Goal: Navigation & Orientation: Understand site structure

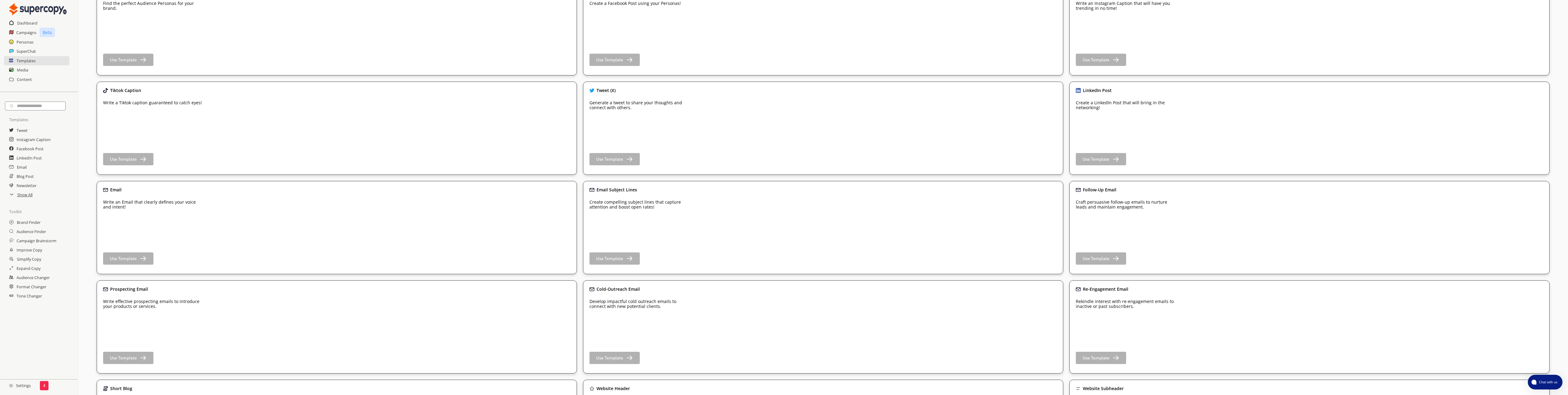
scroll to position [250, 0]
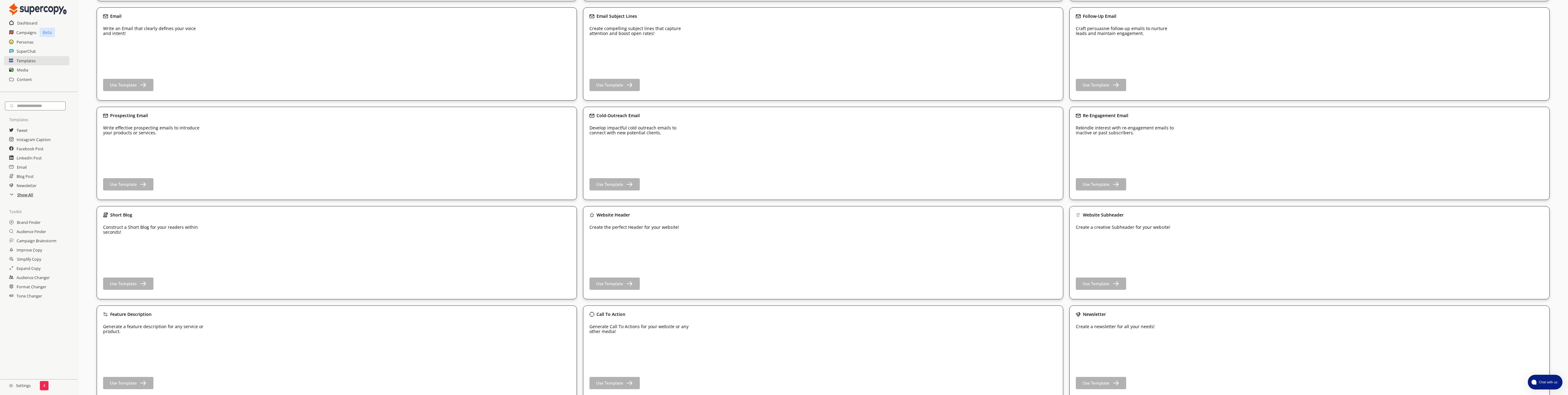
click at [23, 199] on h2 "Show All" at bounding box center [25, 194] width 16 height 9
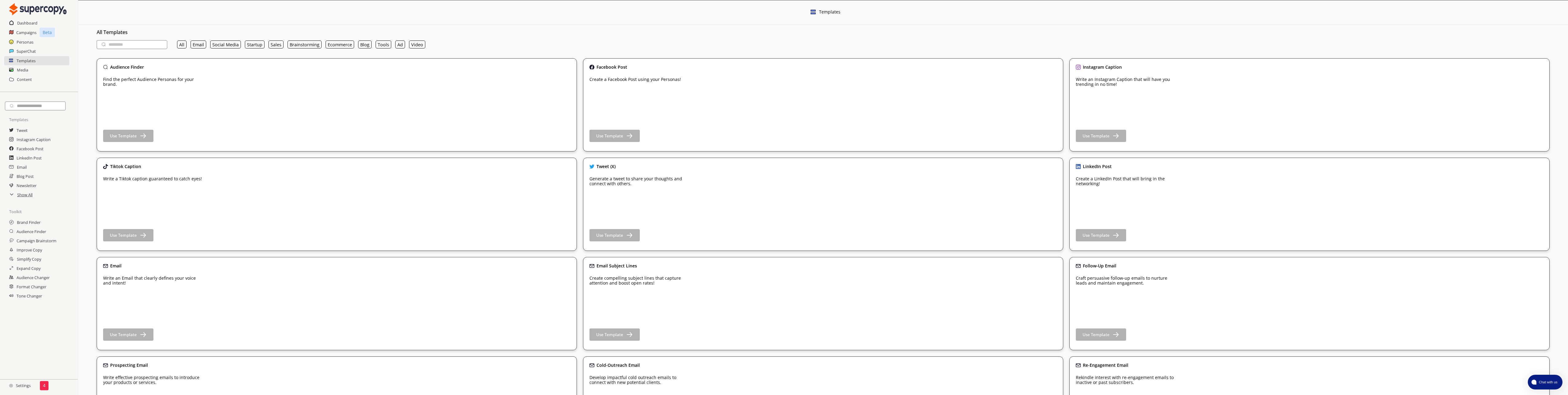
click at [10, 197] on icon at bounding box center [12, 194] width 5 height 5
click at [20, 32] on h2 "Campaigns" at bounding box center [27, 32] width 21 height 9
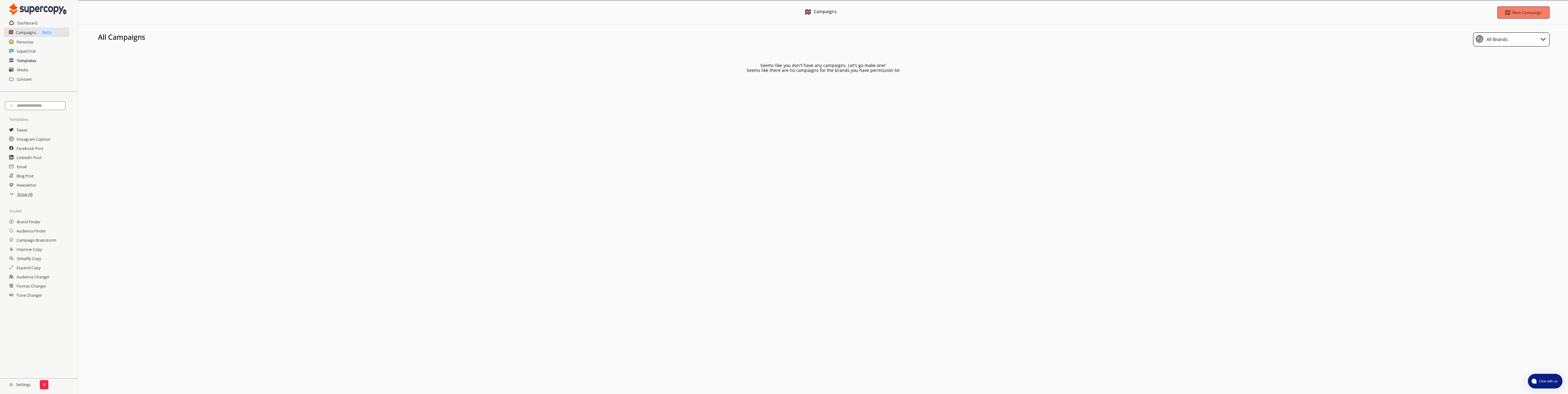
click at [30, 65] on h2 "Templates" at bounding box center [27, 60] width 19 height 9
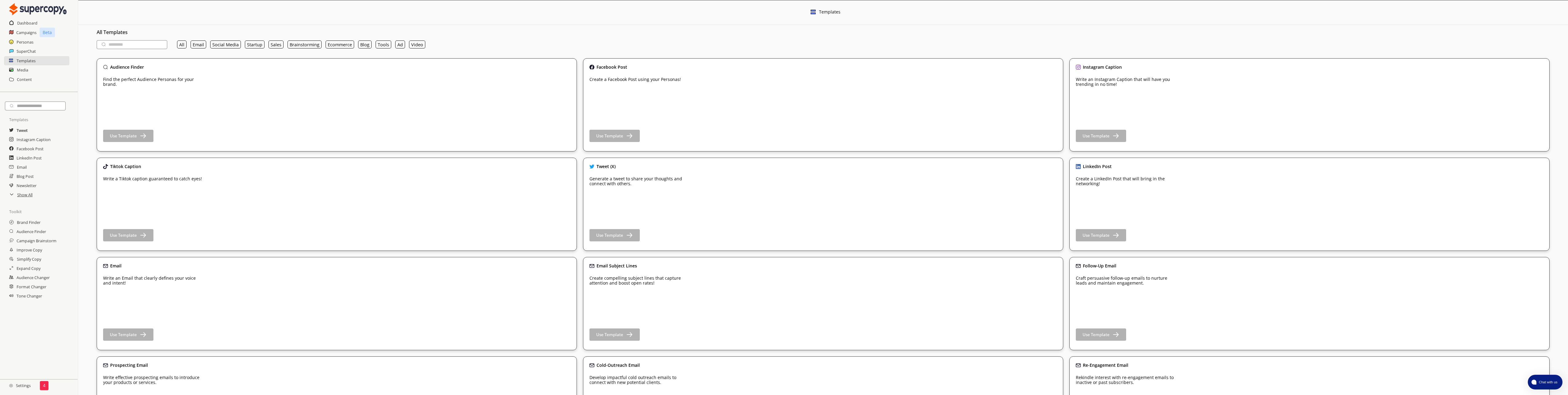
click at [24, 135] on h2 "Tweet" at bounding box center [22, 130] width 11 height 9
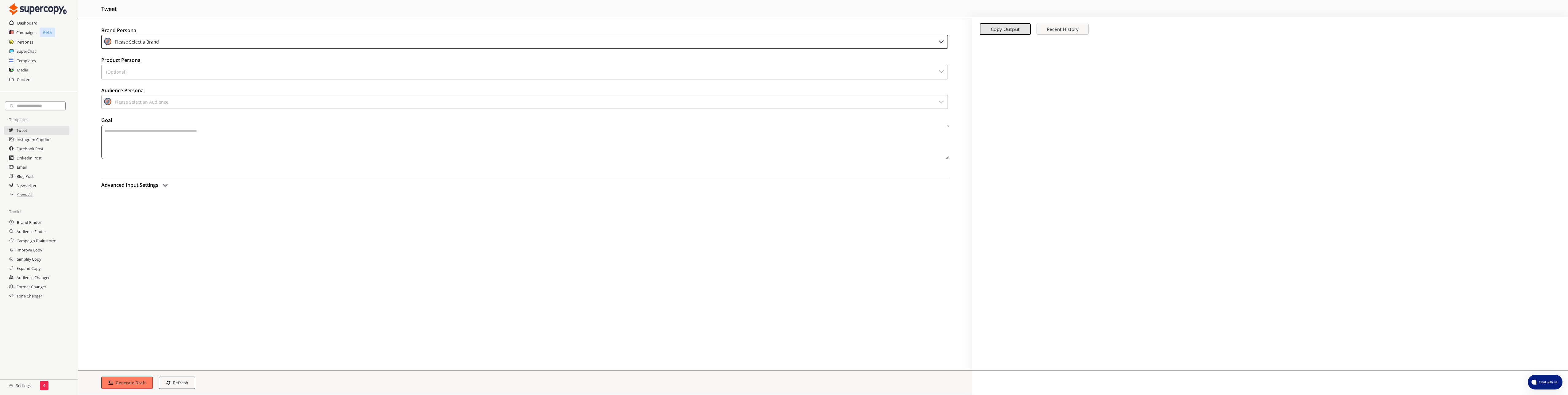
click at [32, 227] on h2 "Brand Finder" at bounding box center [29, 222] width 24 height 9
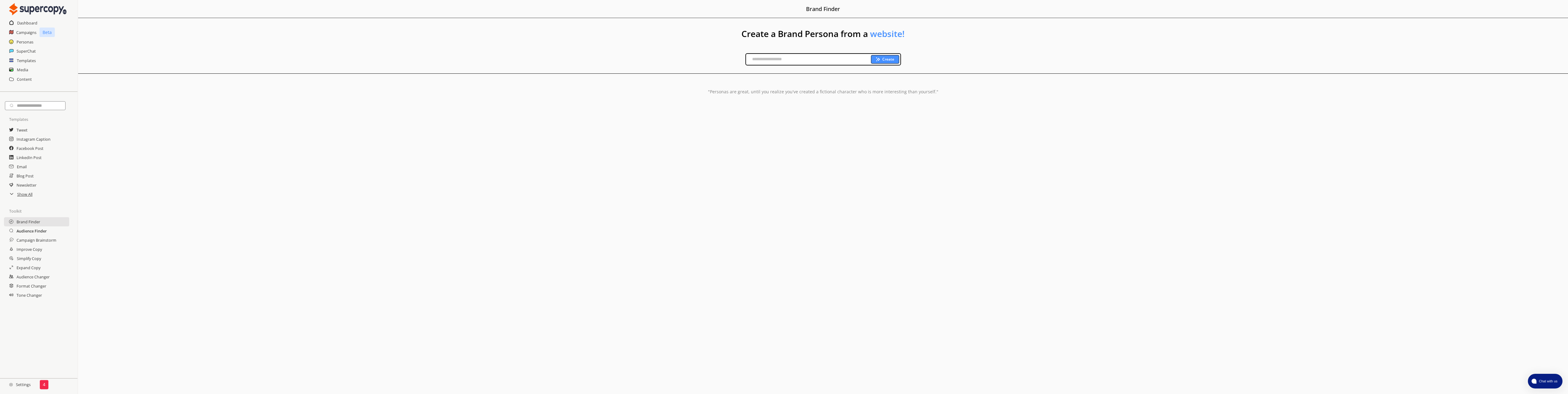
click at [33, 235] on h2 "Audience Finder" at bounding box center [32, 230] width 30 height 9
click at [644, 64] on div "Please Select a Brand" at bounding box center [794, 60] width 469 height 14
click at [28, 245] on h2 "Campaign Brainstorm" at bounding box center [37, 240] width 41 height 9
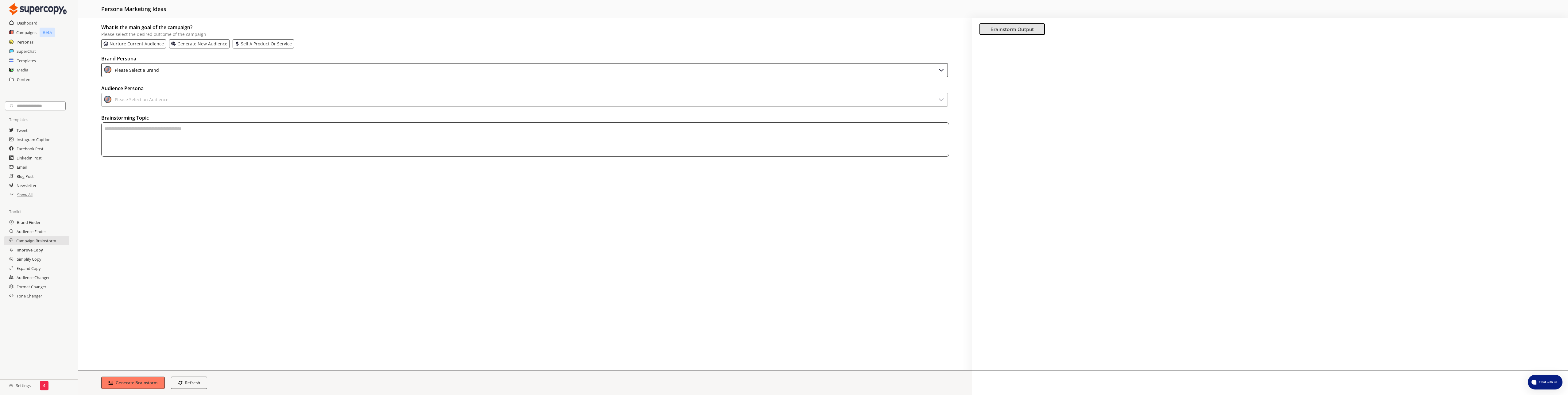
click at [43, 255] on h2 "Improve Copy" at bounding box center [29, 250] width 26 height 9
click at [29, 385] on h2 "Settings" at bounding box center [20, 385] width 40 height 12
